Goal: Check status: Check status

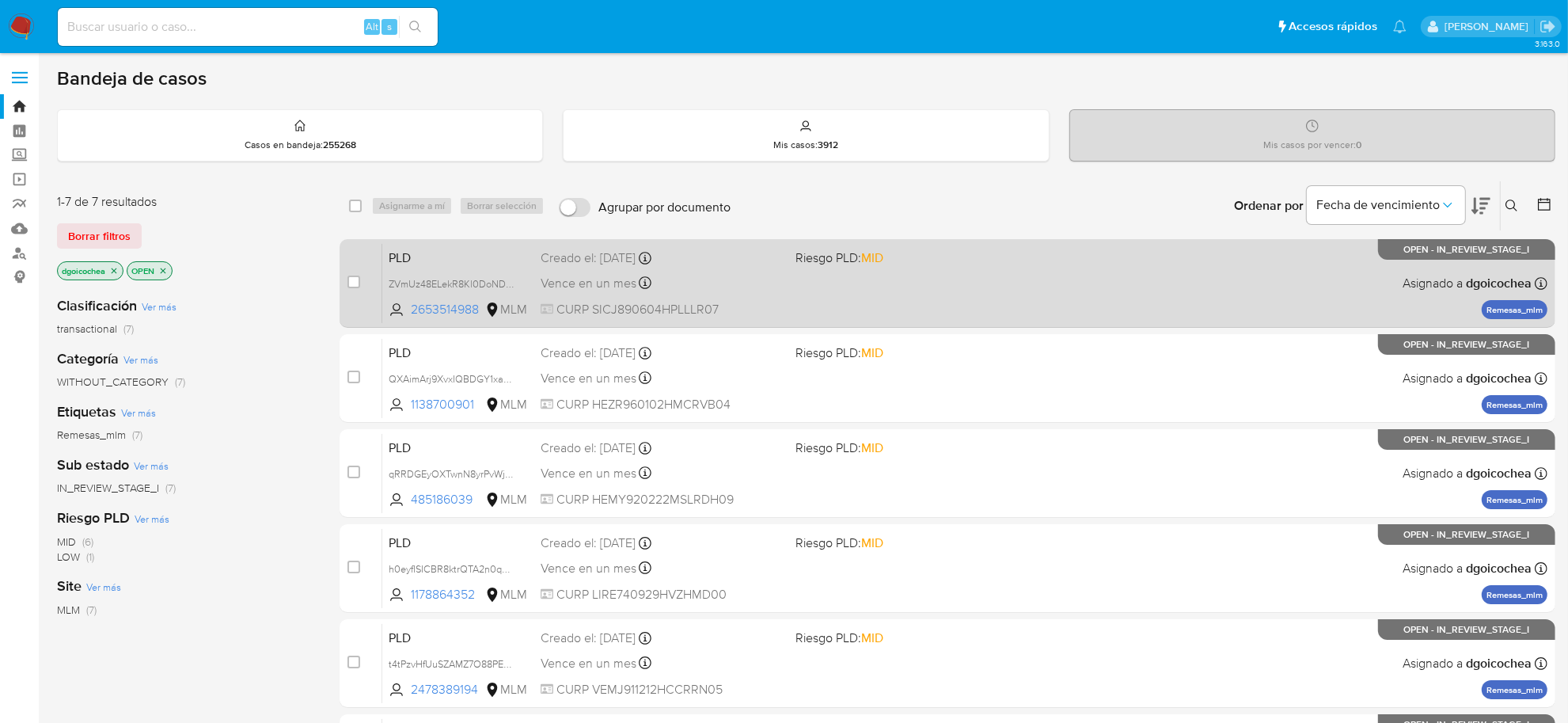
click at [395, 260] on span "PLD" at bounding box center [458, 256] width 139 height 21
click at [404, 262] on span "PLD" at bounding box center [458, 256] width 139 height 21
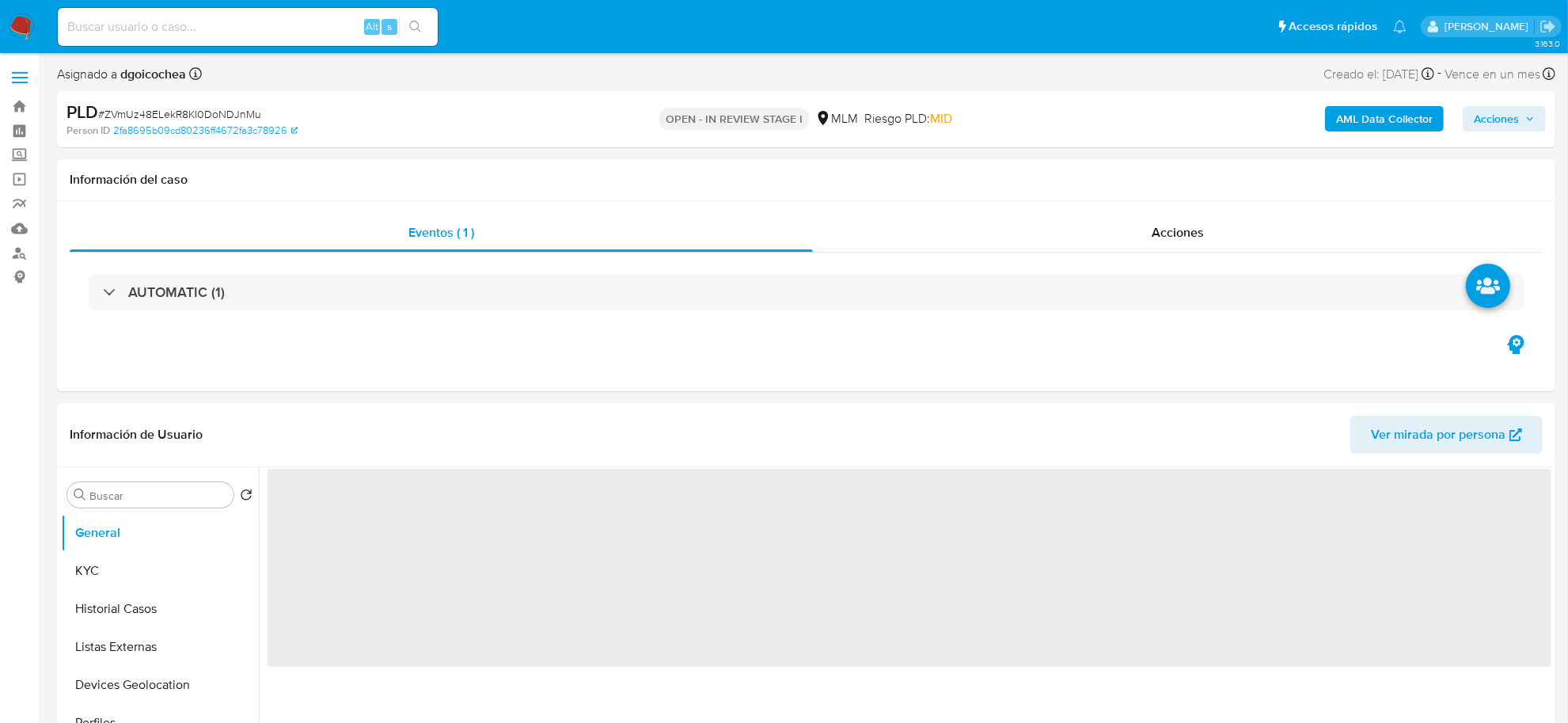
select select "10"
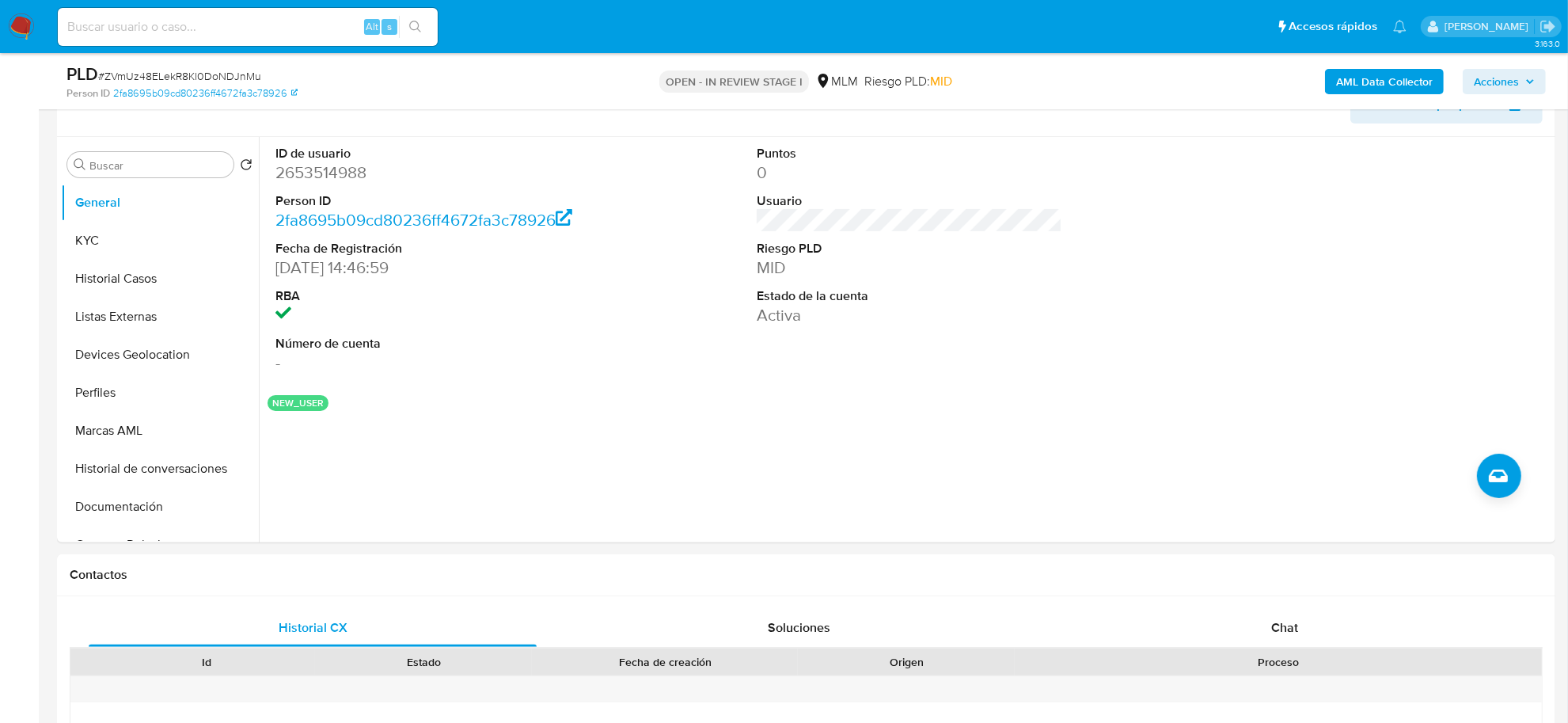
scroll to position [297, 0]
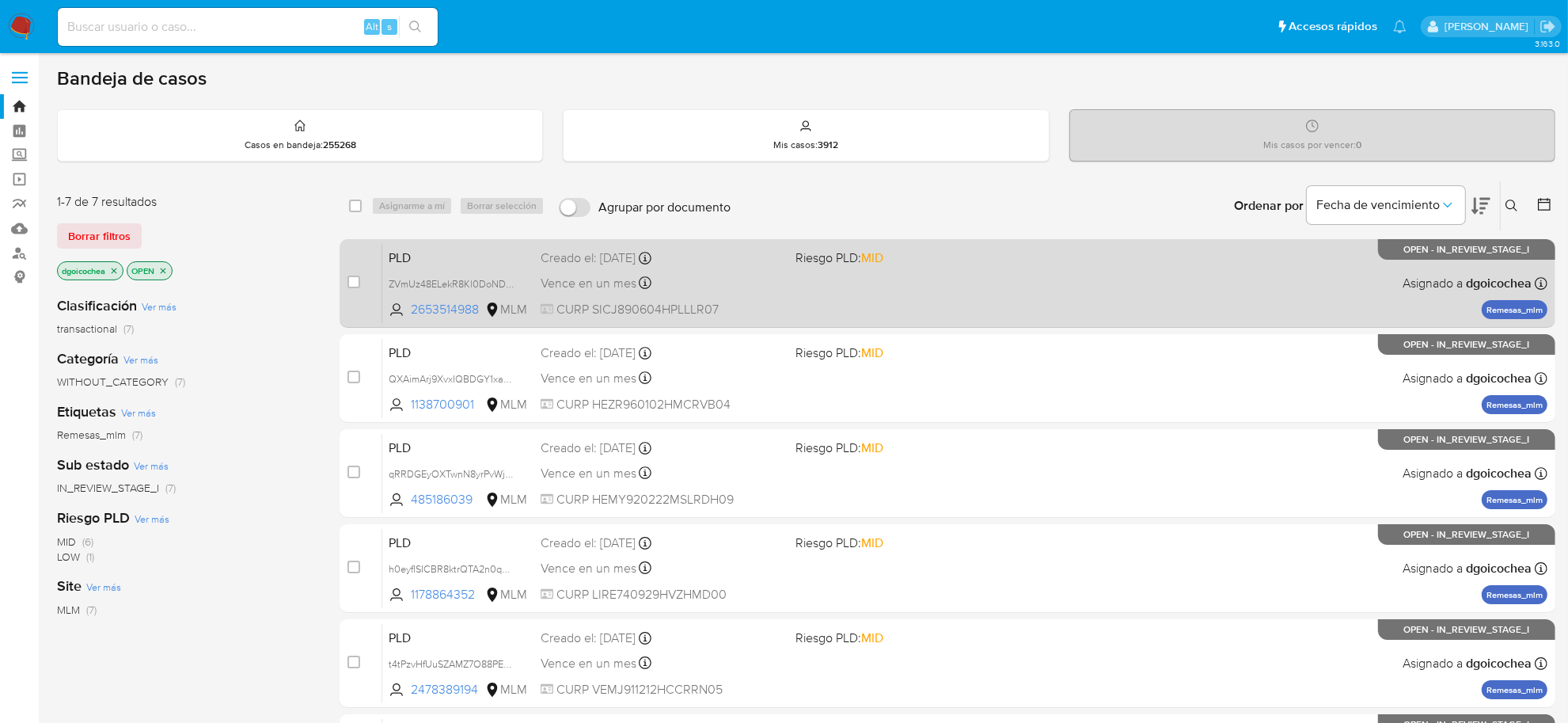
click at [393, 255] on span "PLD" at bounding box center [458, 256] width 139 height 21
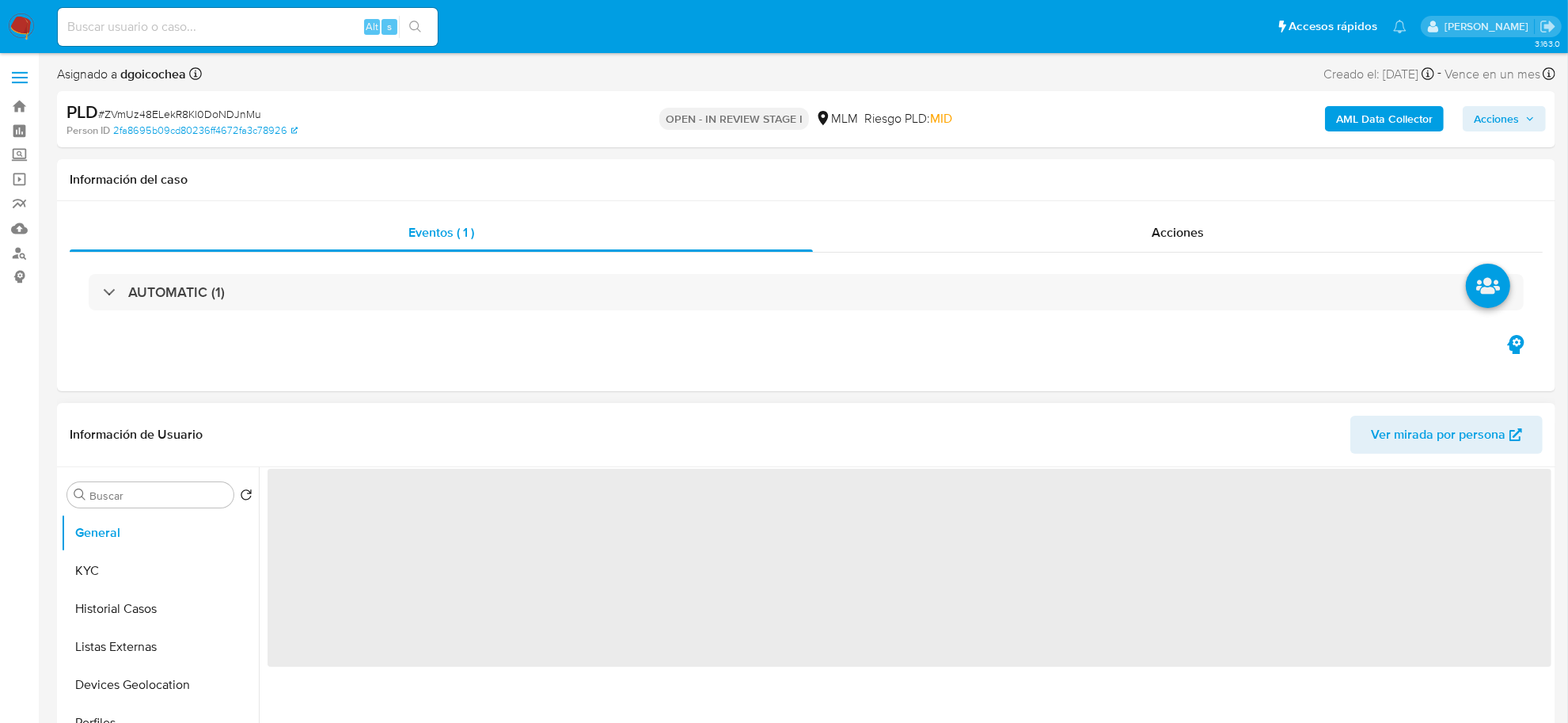
select select "10"
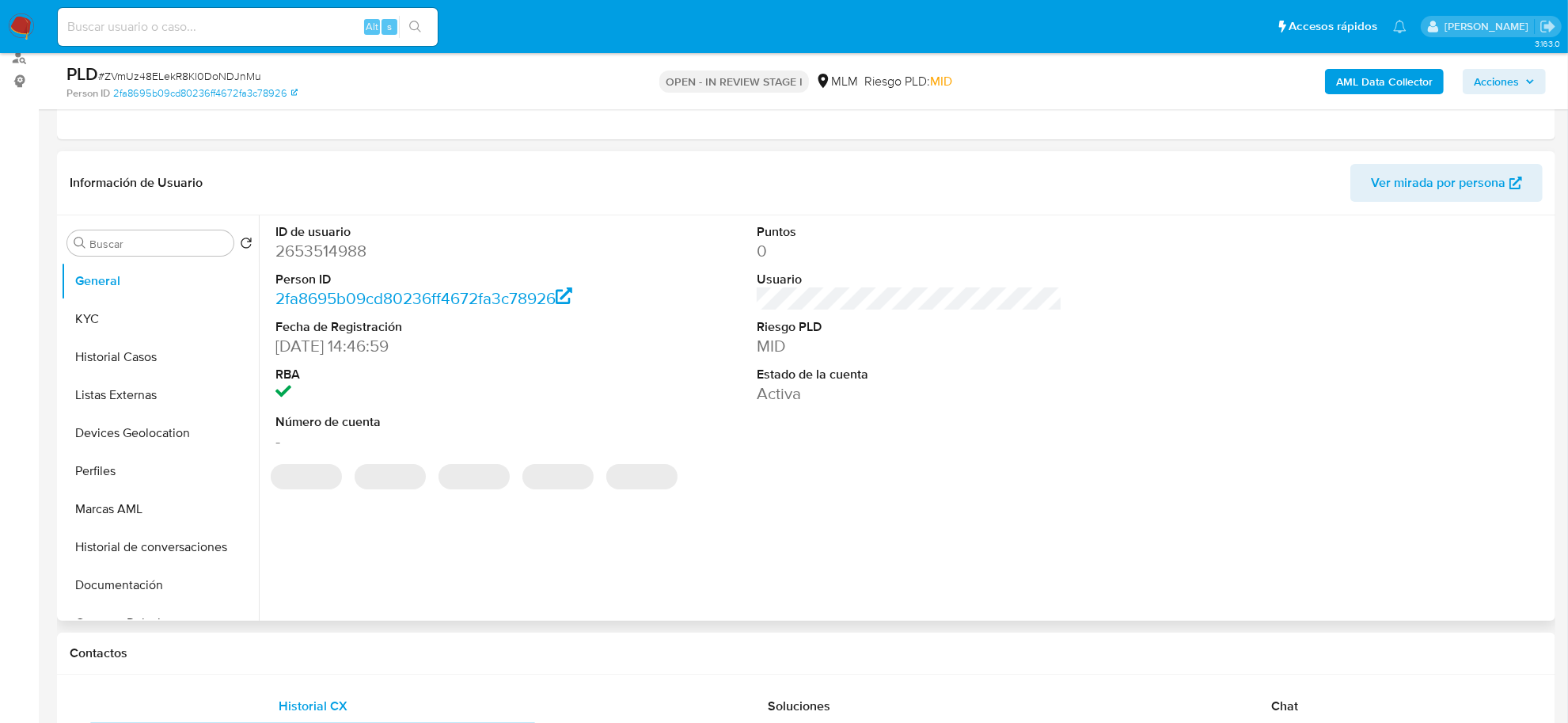
scroll to position [198, 0]
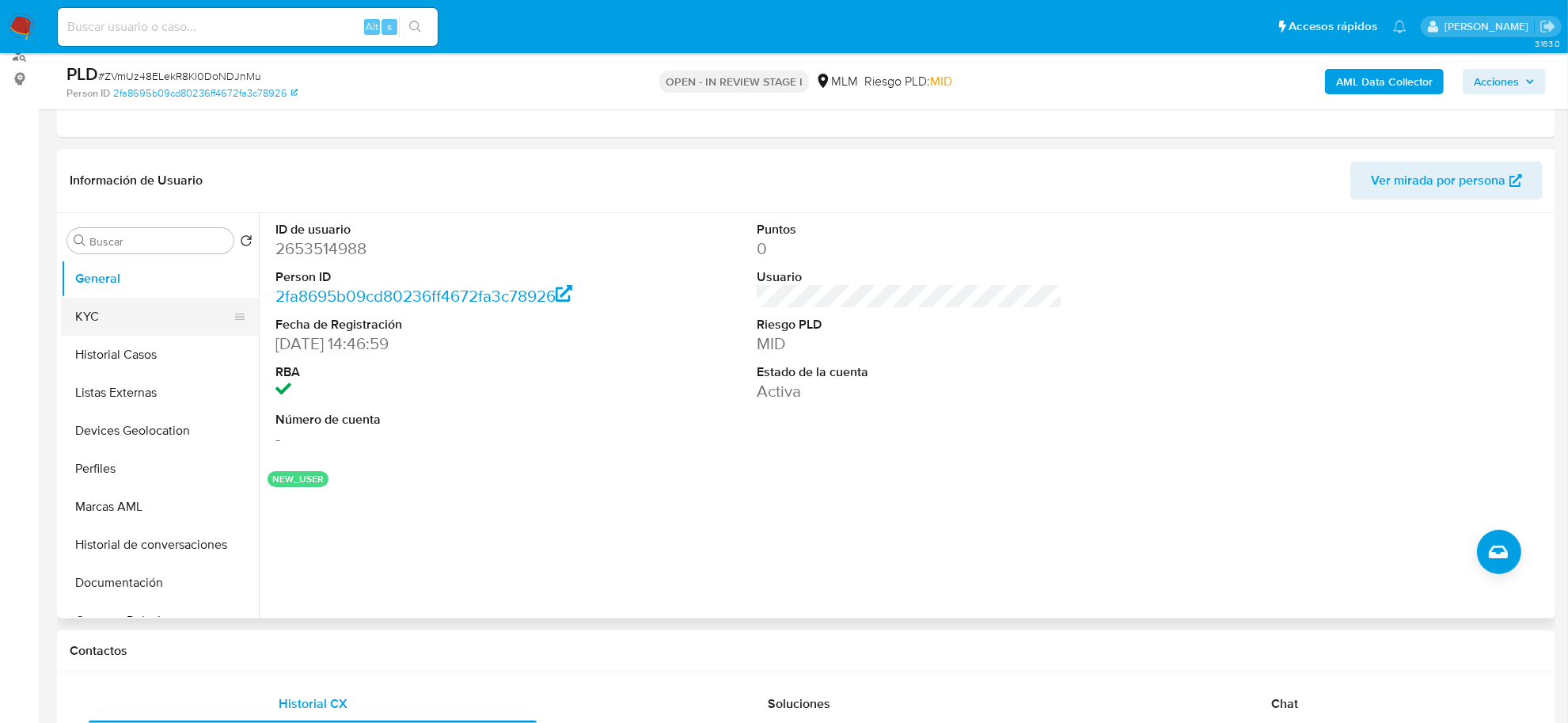
click at [71, 309] on button "KYC" at bounding box center [153, 316] width 185 height 38
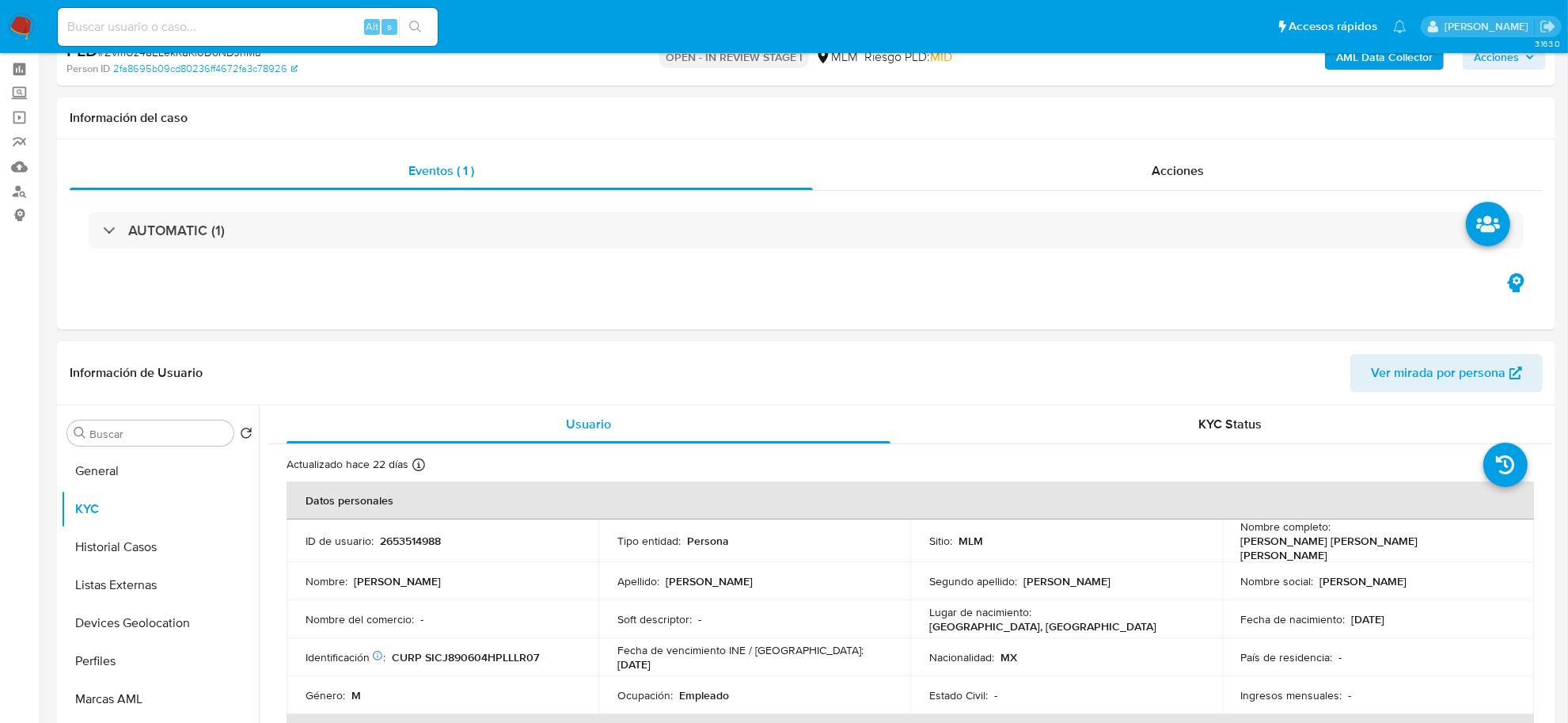
scroll to position [0, 0]
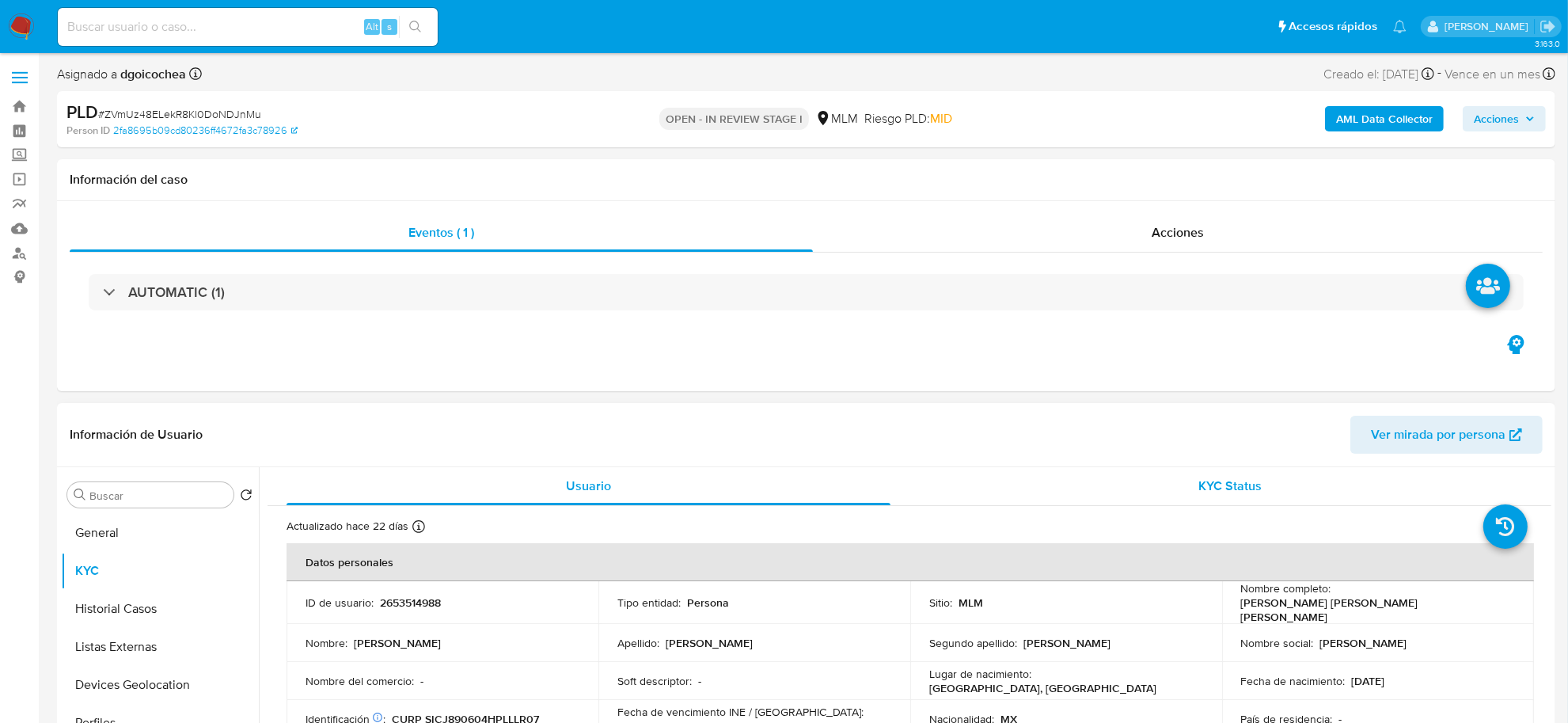
click at [1234, 488] on span "KYC Status" at bounding box center [1230, 486] width 63 height 18
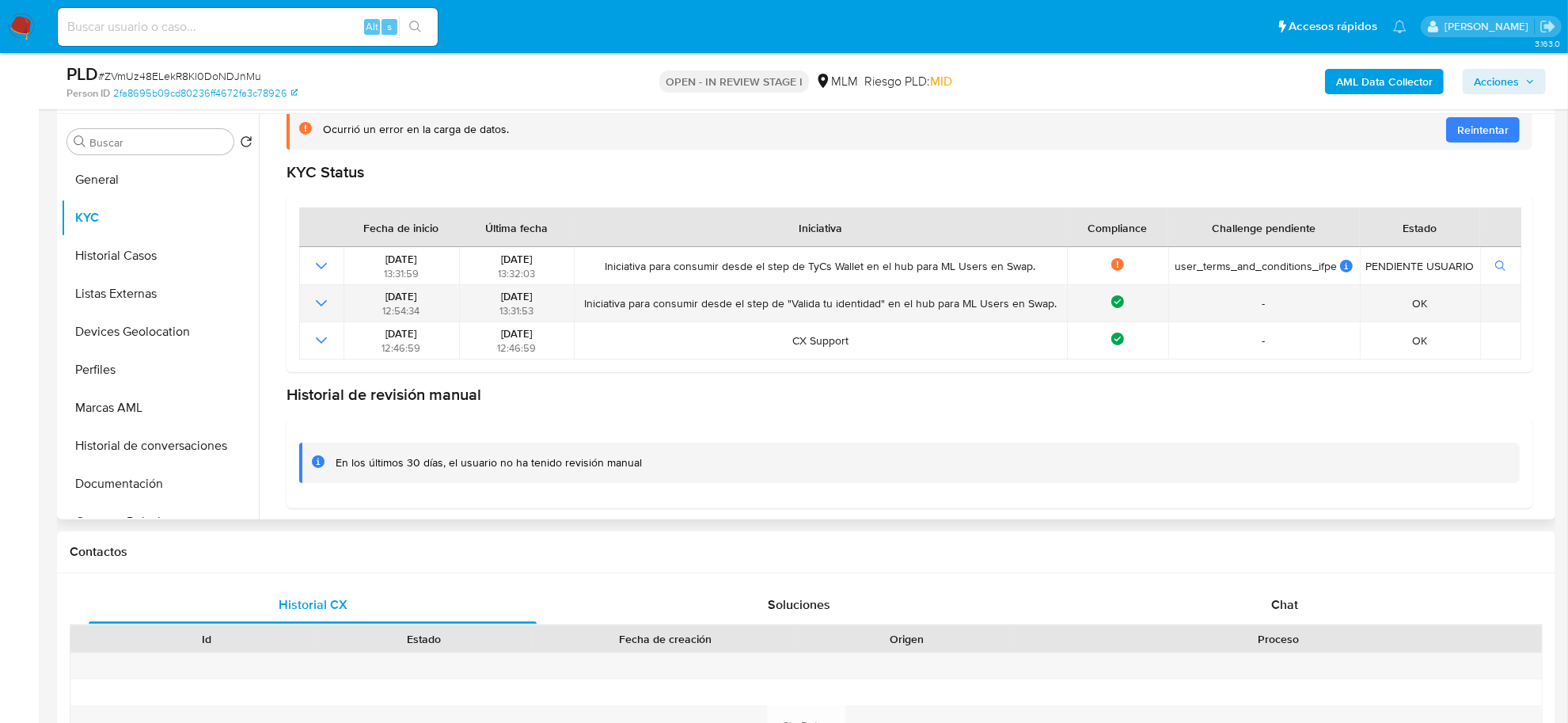
scroll to position [107, 0]
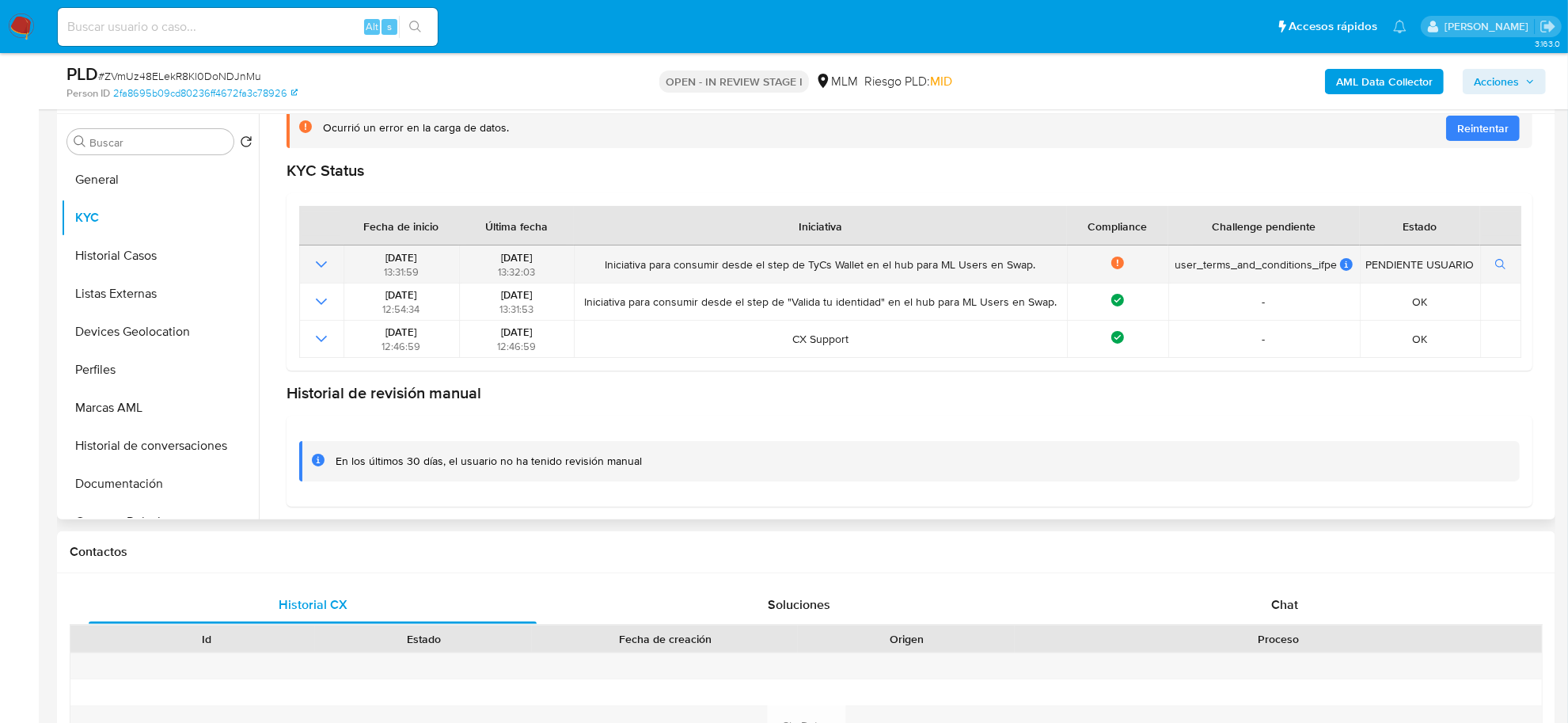
click at [320, 267] on icon "Mostrar operación" at bounding box center [320, 264] width 19 height 19
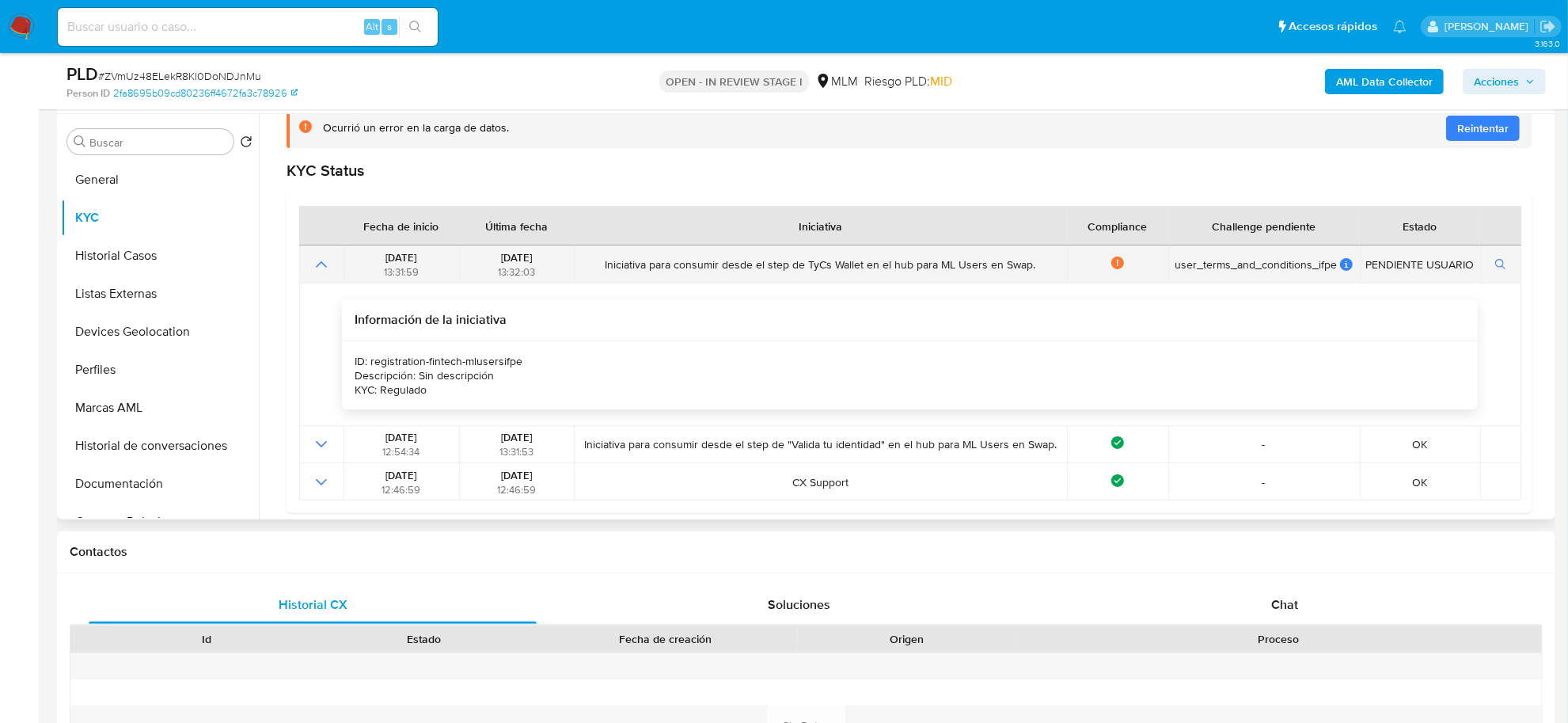
click at [320, 268] on icon "Mostrar operación" at bounding box center [320, 264] width 19 height 19
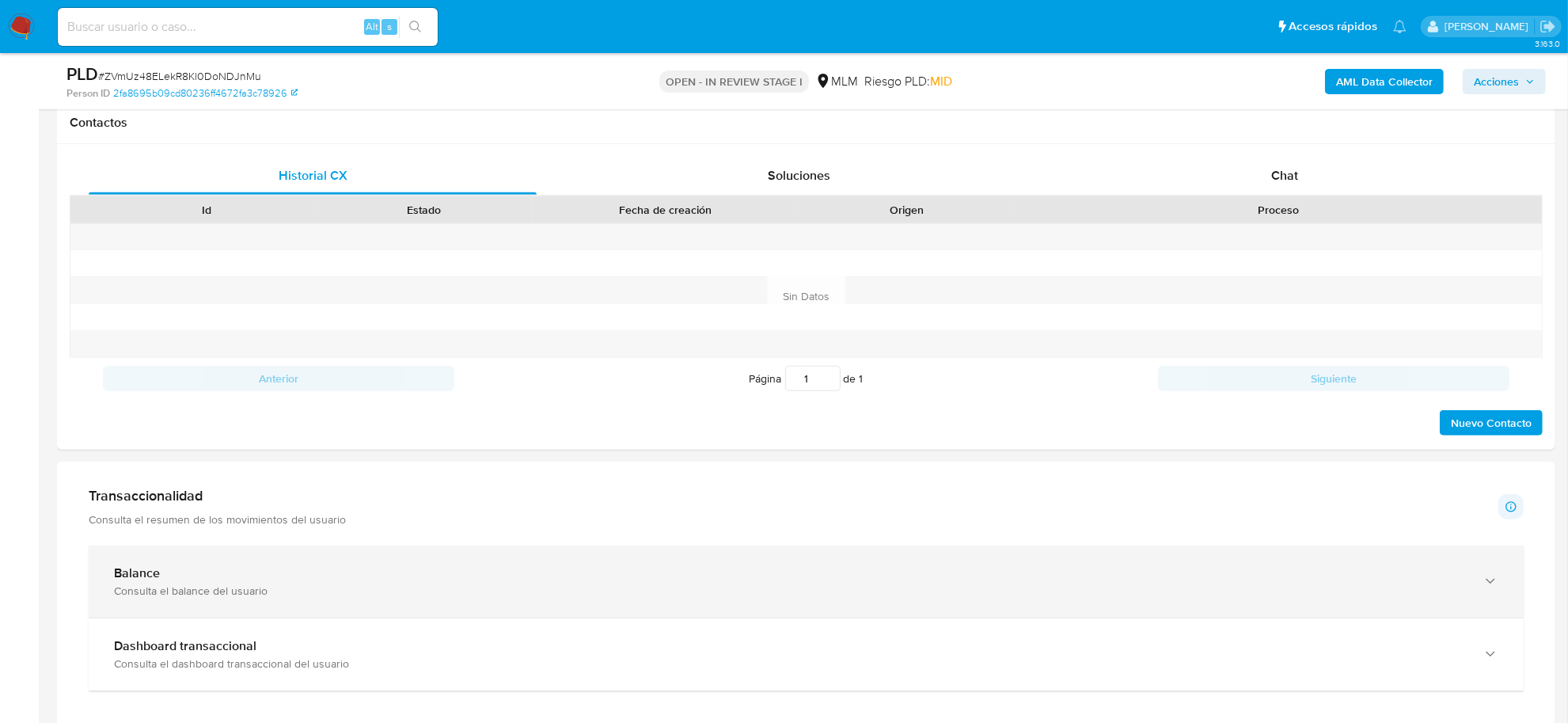
scroll to position [792, 0]
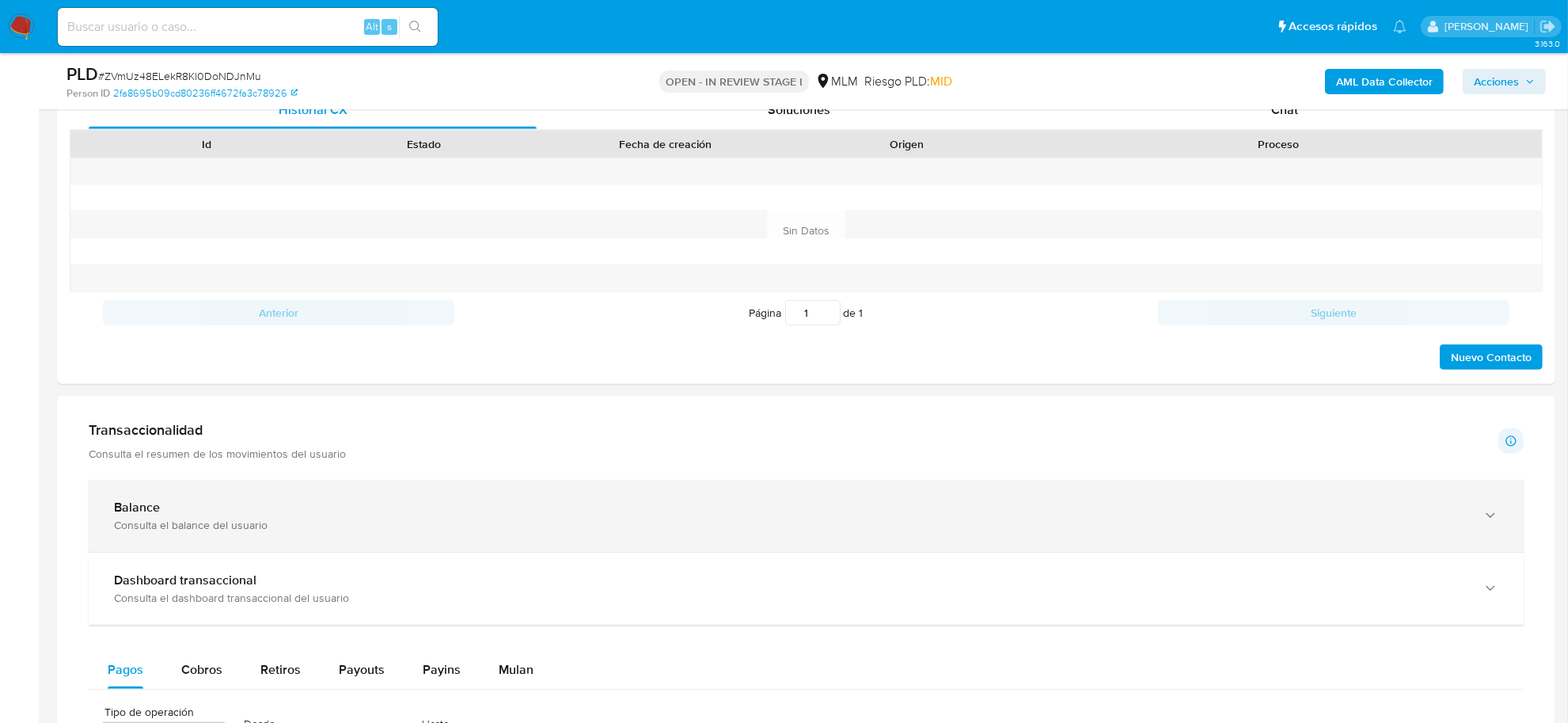
click at [607, 503] on div "Balance" at bounding box center [790, 508] width 1352 height 16
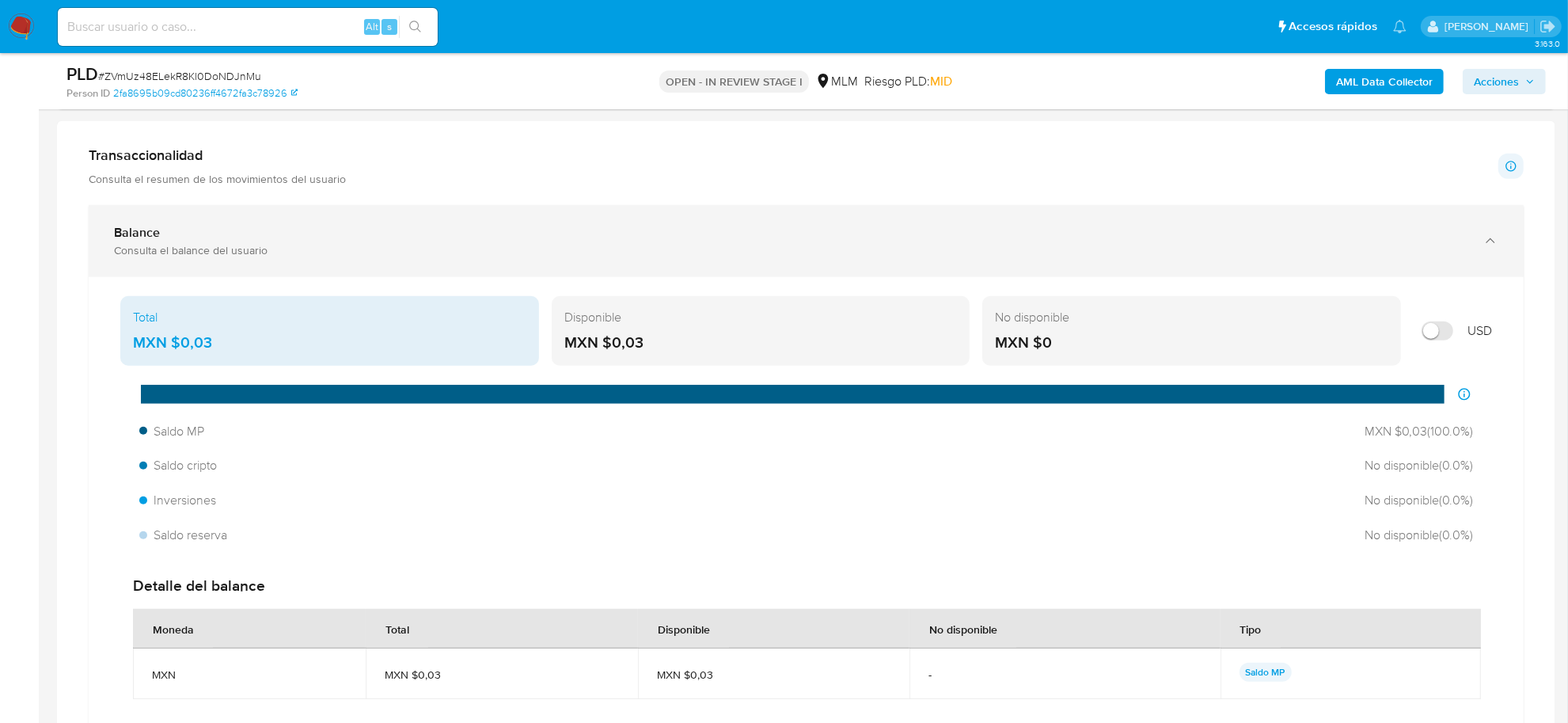
scroll to position [1088, 0]
